Goal: Transaction & Acquisition: Purchase product/service

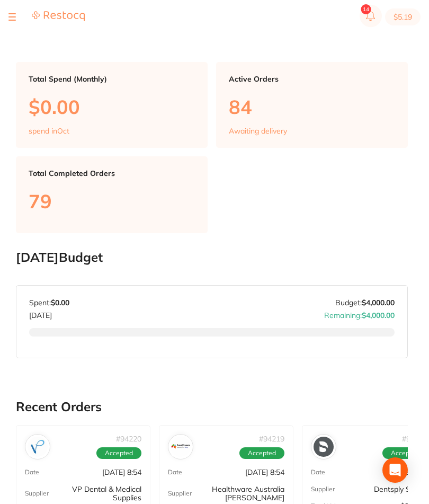
click at [13, 16] on button at bounding box center [11, 16] width 7 height 1
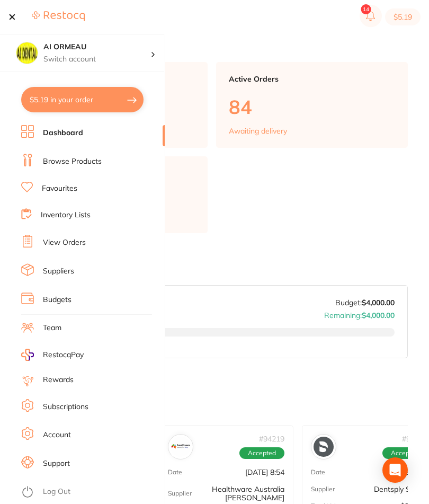
click at [81, 211] on link "Inventory Lists" at bounding box center [66, 215] width 50 height 11
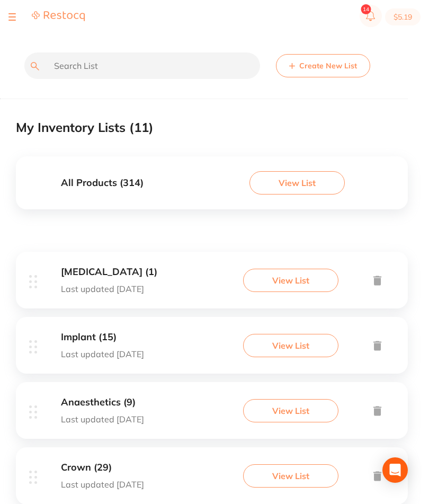
click at [295, 421] on button "View List" at bounding box center [290, 410] width 95 height 23
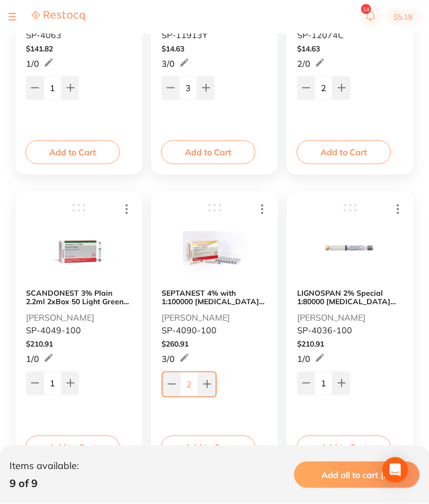
scroll to position [631, 0]
click at [229, 454] on button "Add to Cart" at bounding box center [208, 446] width 94 height 23
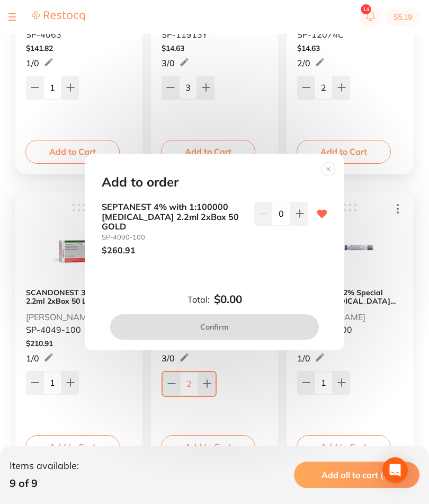
click at [301, 218] on icon at bounding box center [300, 213] width 8 height 8
type input "1"
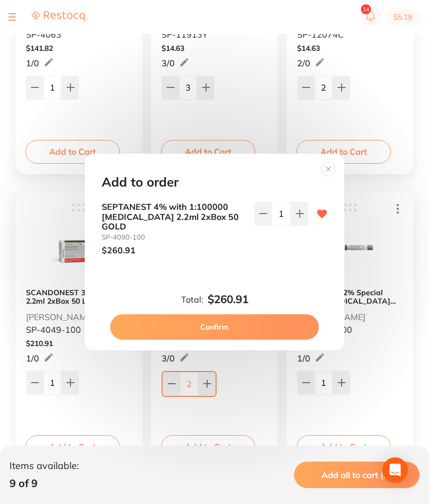
click at [249, 340] on button "Confirm" at bounding box center [214, 326] width 209 height 25
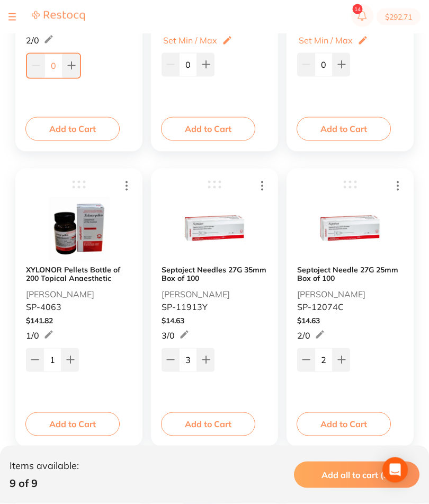
scroll to position [359, 0]
click at [366, 427] on button "Add to Cart" at bounding box center [344, 423] width 94 height 23
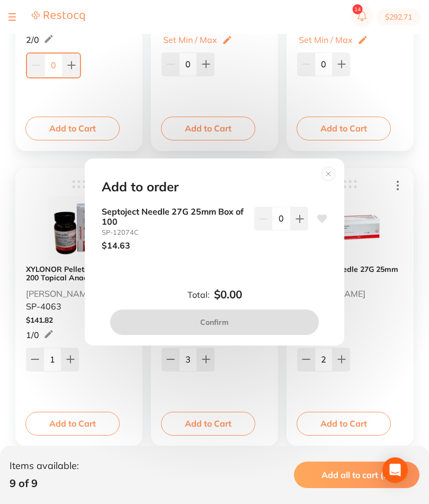
click at [305, 230] on button at bounding box center [299, 218] width 17 height 23
type input "1"
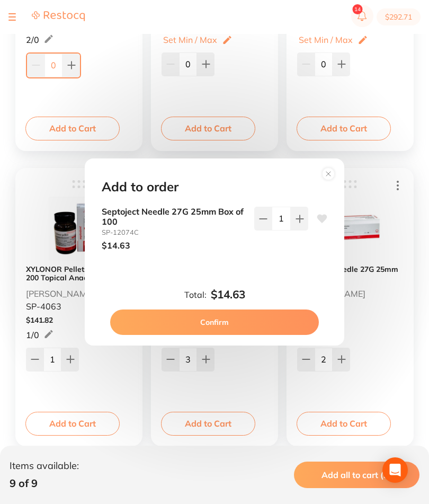
click at [254, 335] on button "Confirm" at bounding box center [214, 321] width 209 height 25
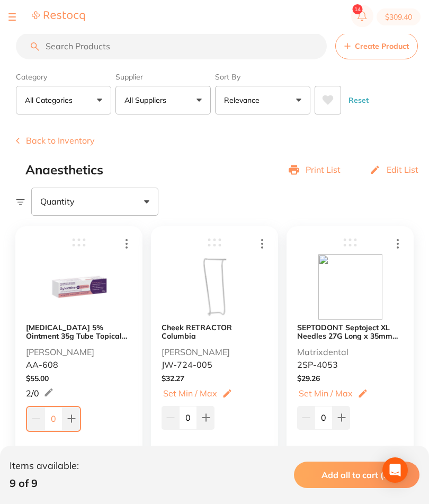
scroll to position [0, 0]
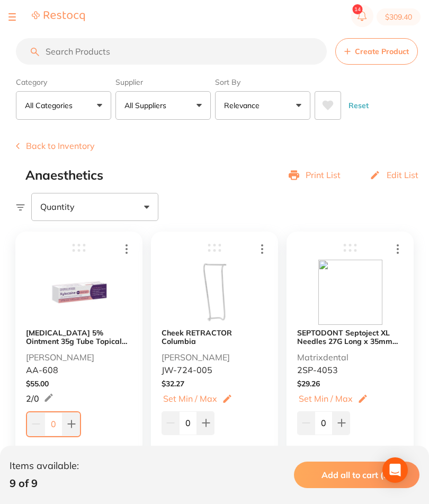
click at [10, 16] on button at bounding box center [11, 16] width 7 height 1
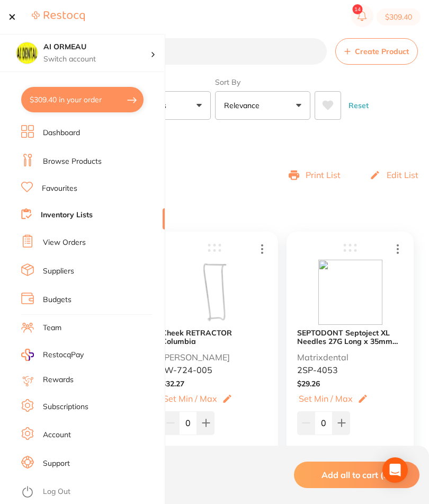
click at [58, 132] on link "Dashboard" at bounding box center [61, 133] width 37 height 11
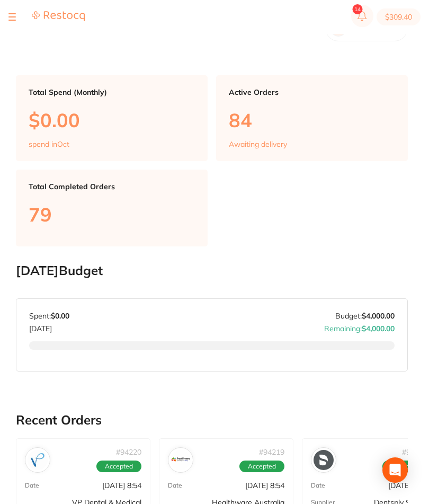
click at [7, 21] on section "$309.40" at bounding box center [214, 17] width 429 height 34
click at [13, 16] on button at bounding box center [11, 16] width 7 height 1
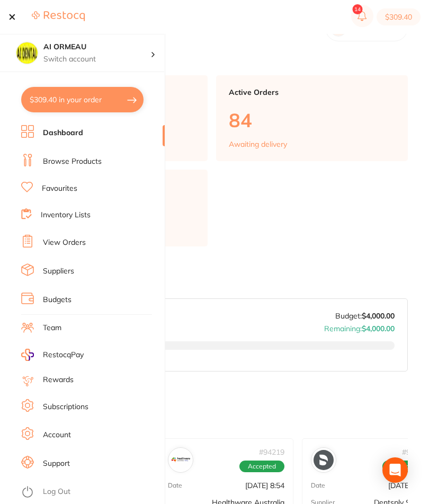
click at [114, 160] on li "Browse Products" at bounding box center [93, 162] width 144 height 16
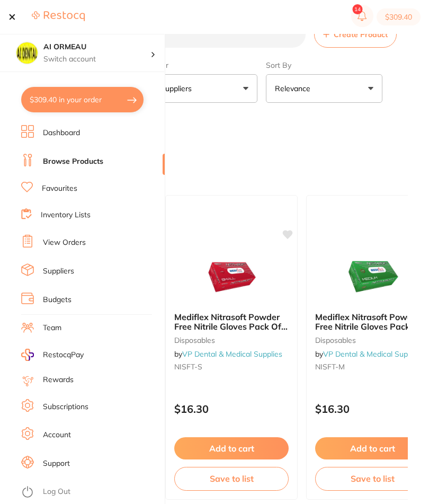
click at [250, 48] on input "search" at bounding box center [161, 34] width 290 height 26
click at [251, 50] on section "Create Product Category All Categories All Categories 3D Printing anaesthetic a…" at bounding box center [212, 80] width 392 height 119
click at [231, 36] on input "search" at bounding box center [161, 34] width 290 height 26
click at [14, 17] on button at bounding box center [11, 16] width 7 height 1
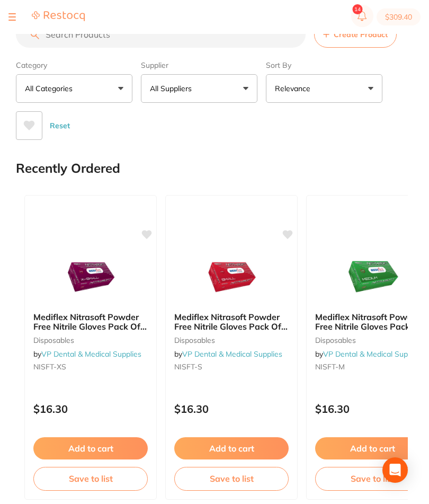
click at [231, 45] on input "search" at bounding box center [161, 34] width 290 height 26
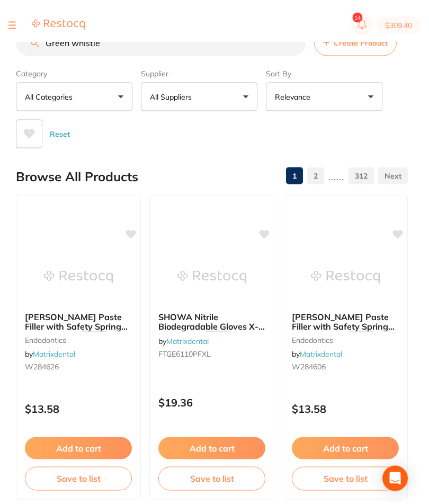
type input "Green whistle"
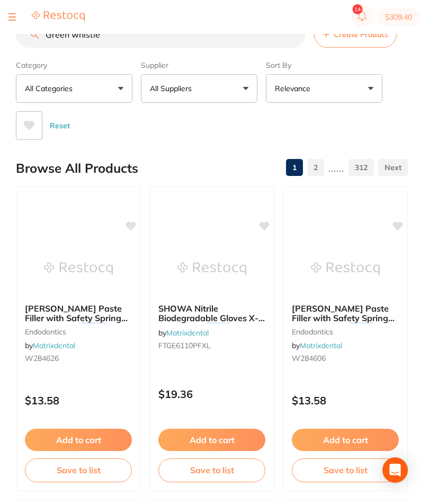
click at [15, 16] on button at bounding box center [11, 16] width 7 height 1
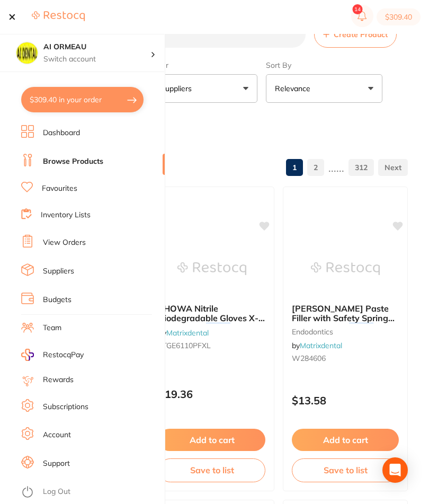
click at [88, 212] on link "Inventory Lists" at bounding box center [66, 215] width 50 height 11
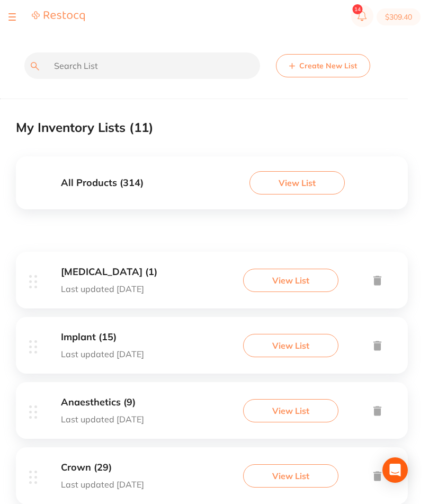
click at [309, 289] on button "View List" at bounding box center [290, 280] width 95 height 23
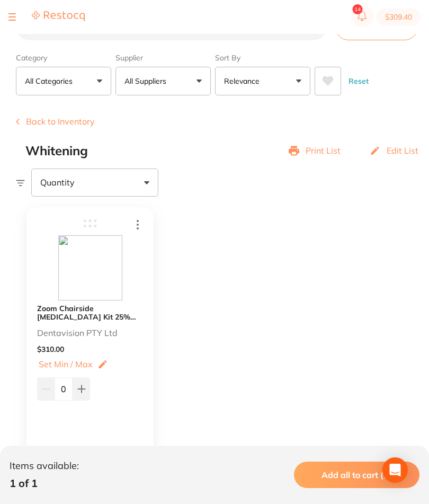
scroll to position [27, 0]
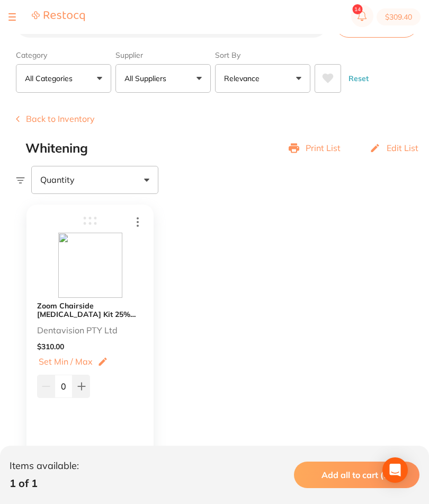
click at [108, 308] on b "Zoom Chairside [MEDICAL_DATA] Kit 25% 2/pk" at bounding box center [90, 310] width 106 height 17
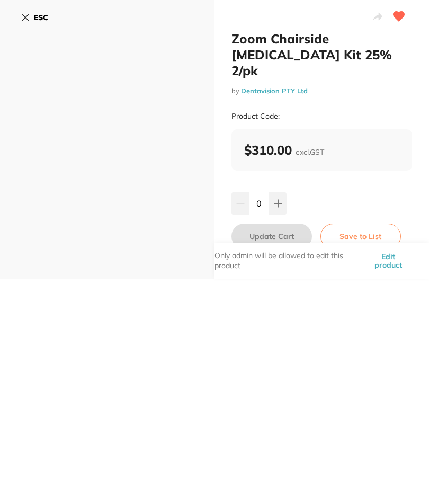
click at [280, 199] on icon at bounding box center [278, 203] width 8 height 8
type input "1"
click at [281, 224] on button "Update Cart" at bounding box center [272, 236] width 81 height 25
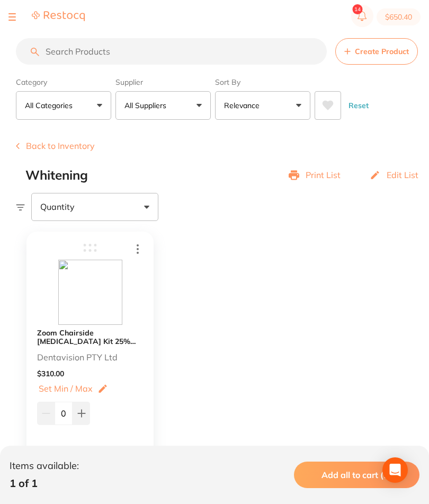
scroll to position [5, 0]
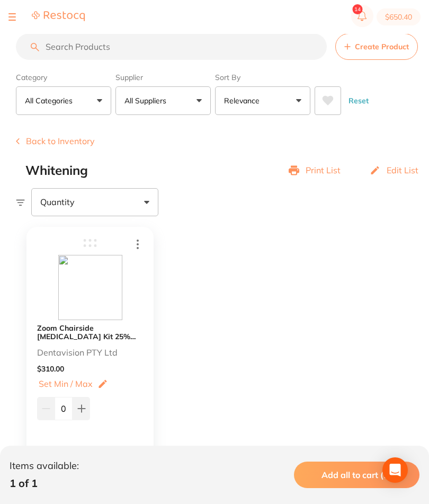
click at [404, 15] on button "$650.40" at bounding box center [399, 16] width 44 height 17
checkbox input "true"
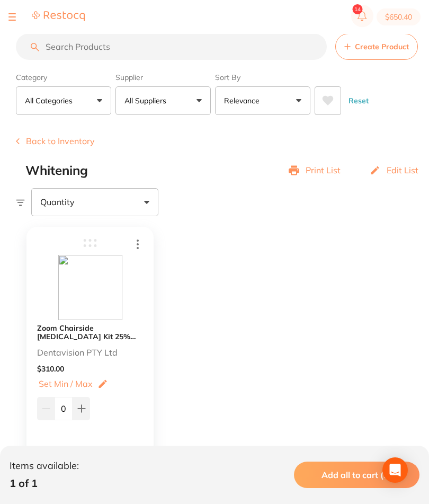
checkbox input "true"
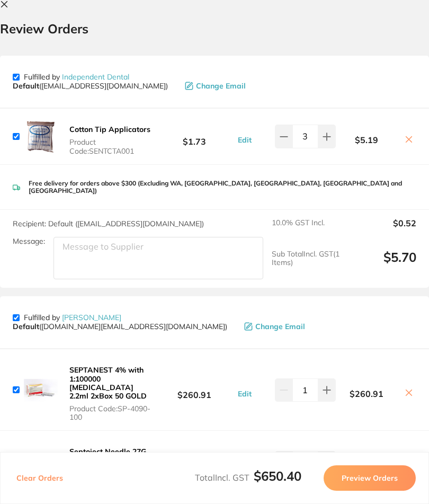
click at [18, 78] on input "checkbox" at bounding box center [16, 77] width 7 height 7
checkbox input "false"
click at [415, 132] on div "$5.19" at bounding box center [376, 136] width 81 height 19
click at [408, 138] on icon at bounding box center [409, 139] width 8 height 8
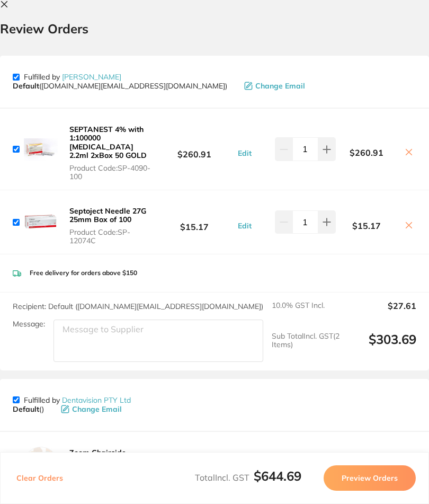
scroll to position [0, 0]
